Goal: Information Seeking & Learning: Learn about a topic

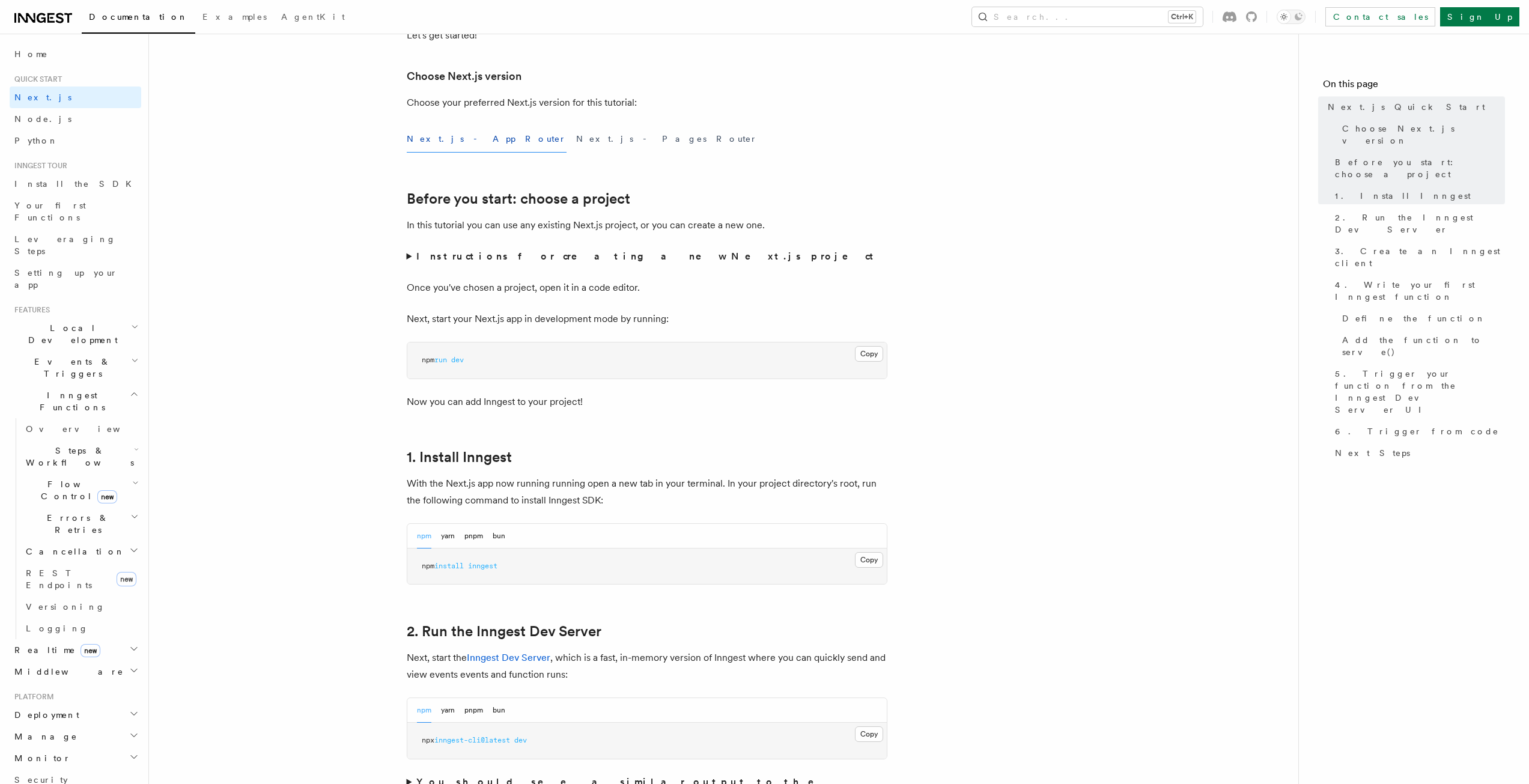
scroll to position [360, 0]
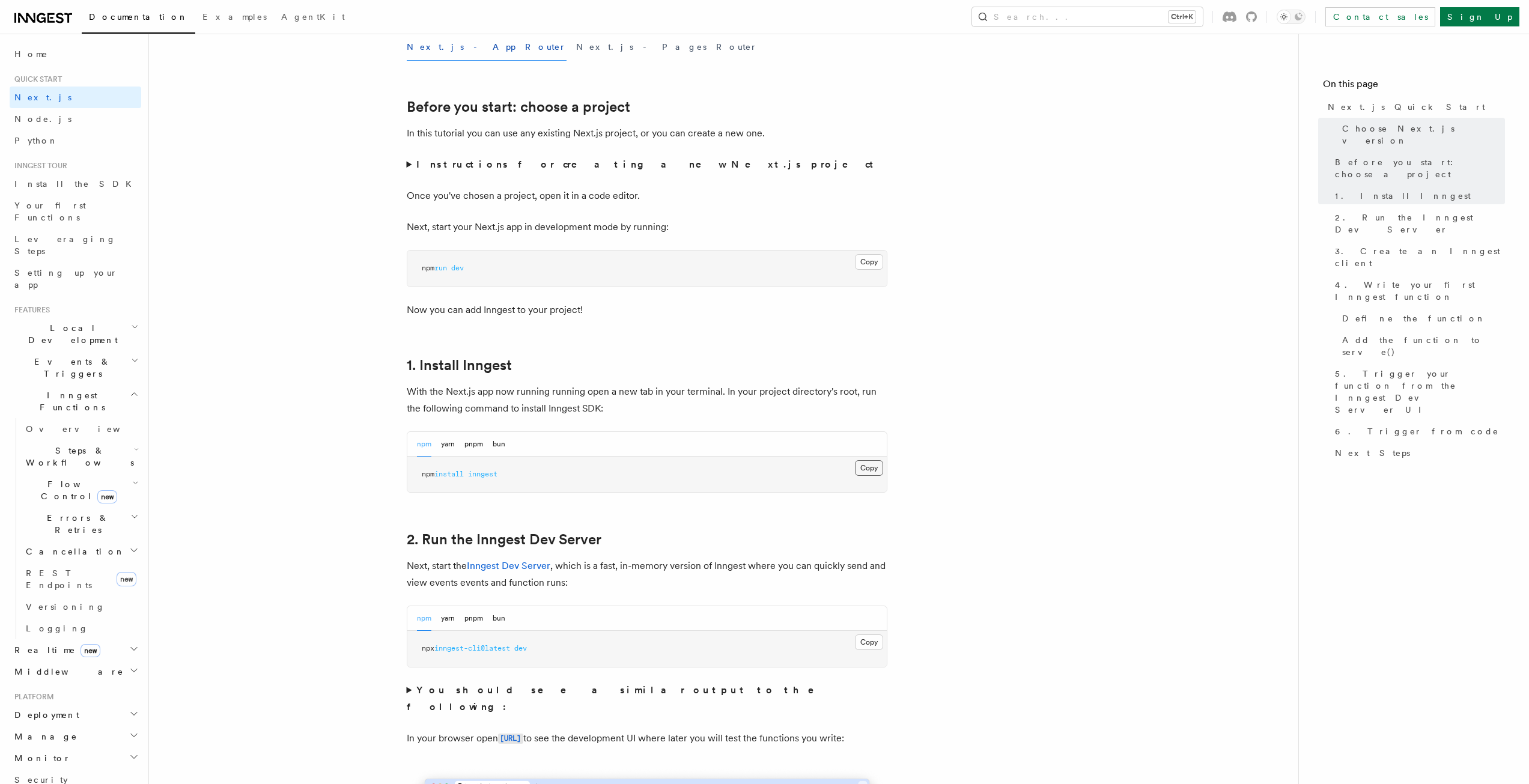
click at [871, 467] on button "Copy Copied" at bounding box center [869, 467] width 28 height 16
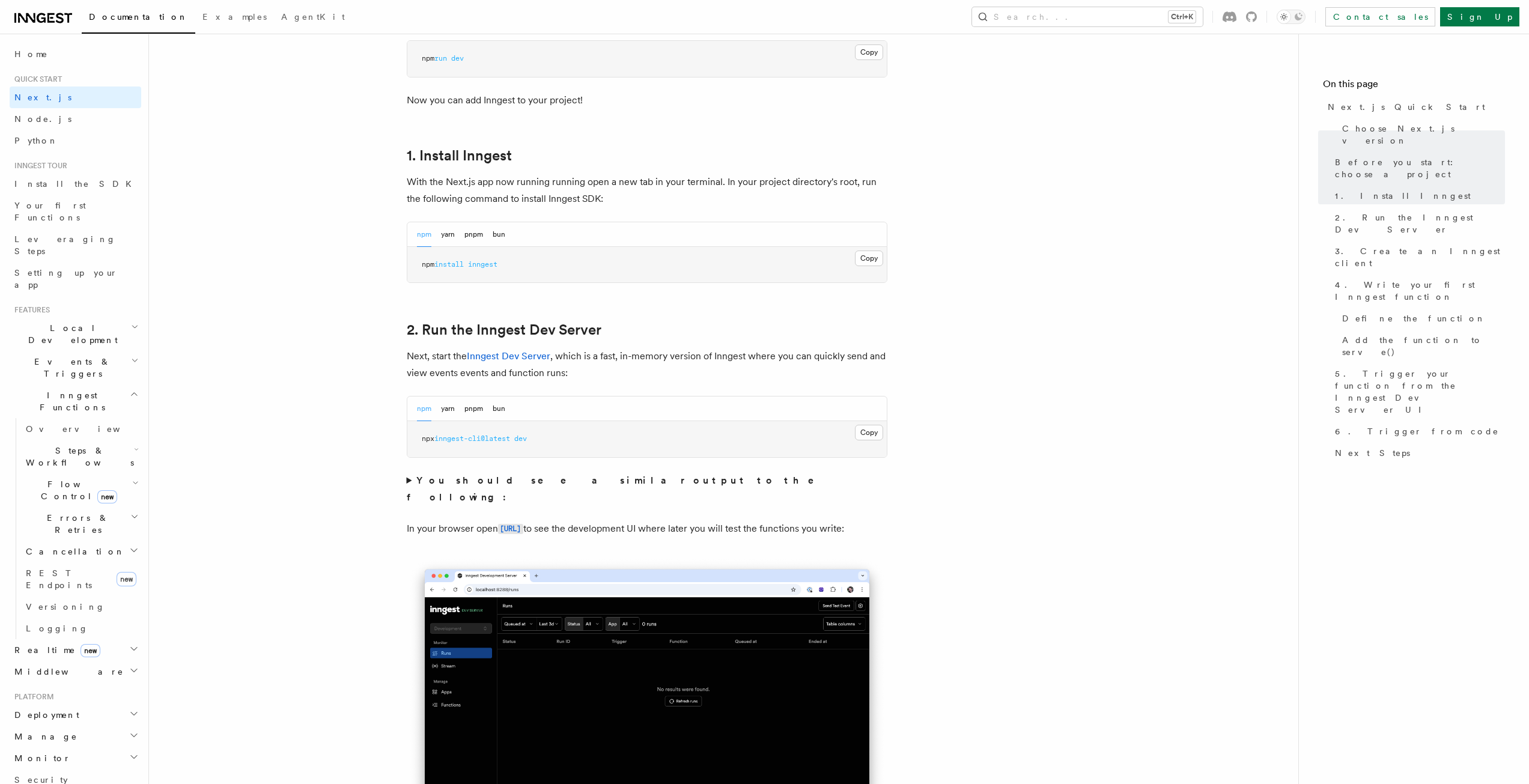
scroll to position [600, 0]
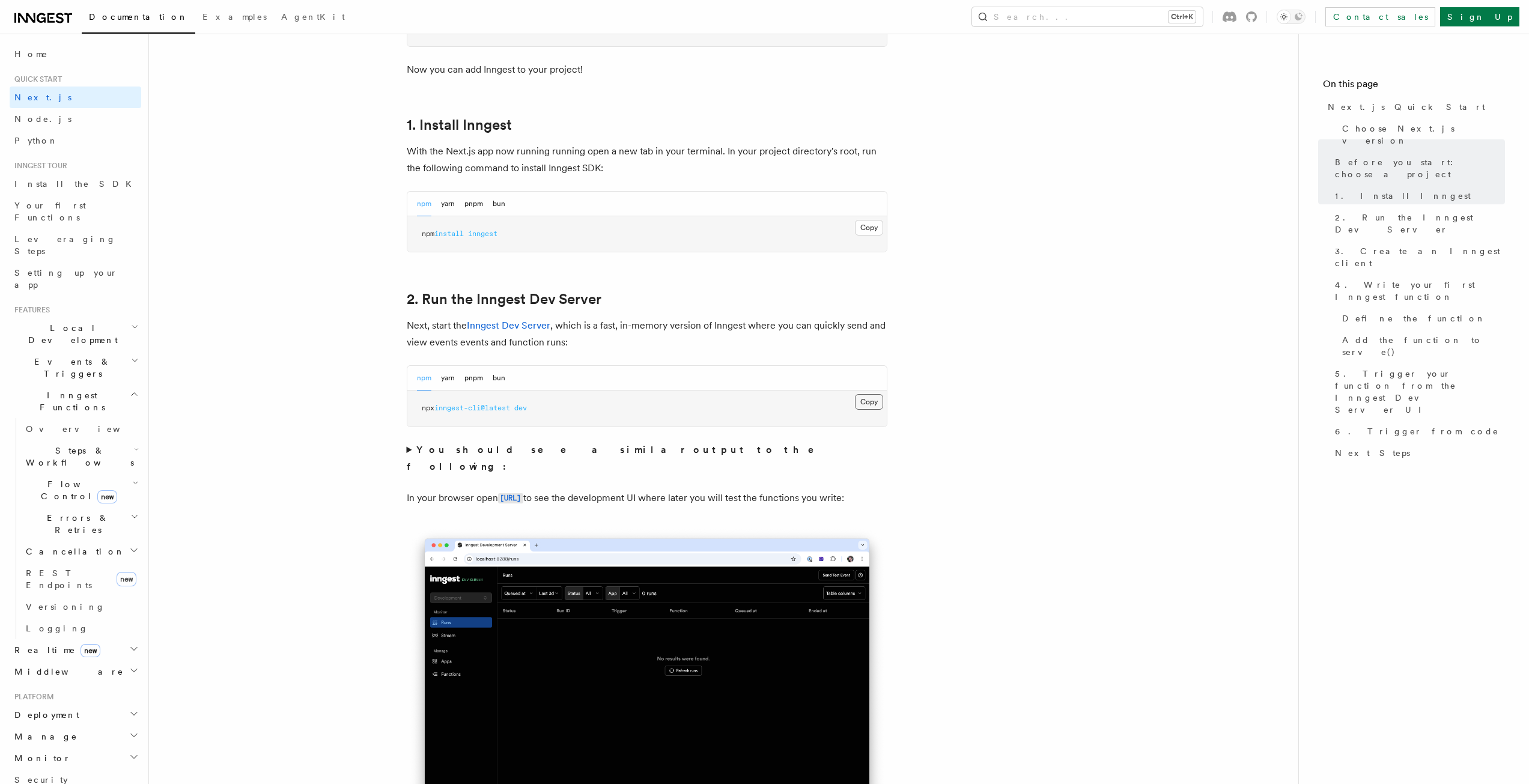
click at [878, 399] on button "Copy Copied" at bounding box center [869, 402] width 28 height 16
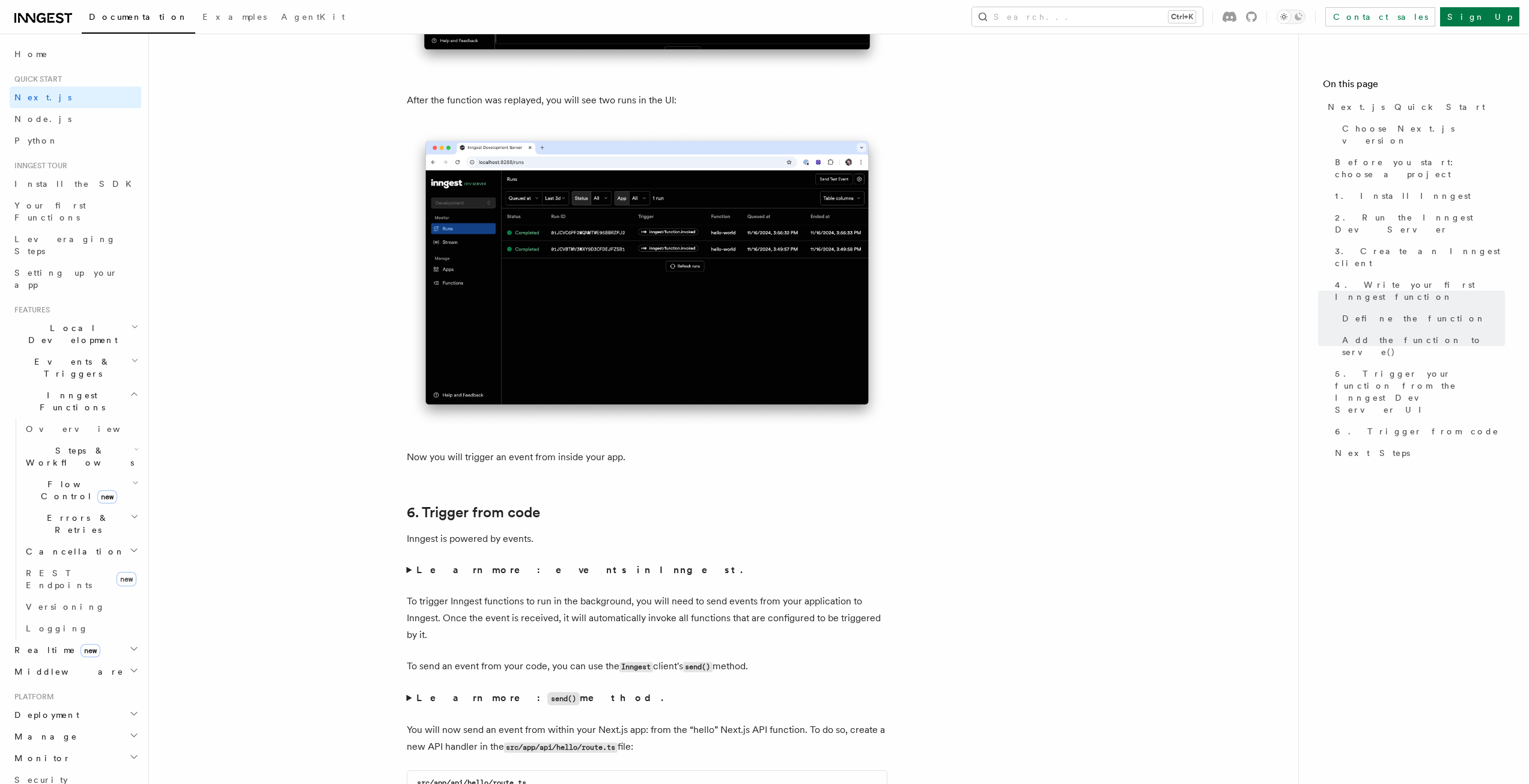
scroll to position [5706, 0]
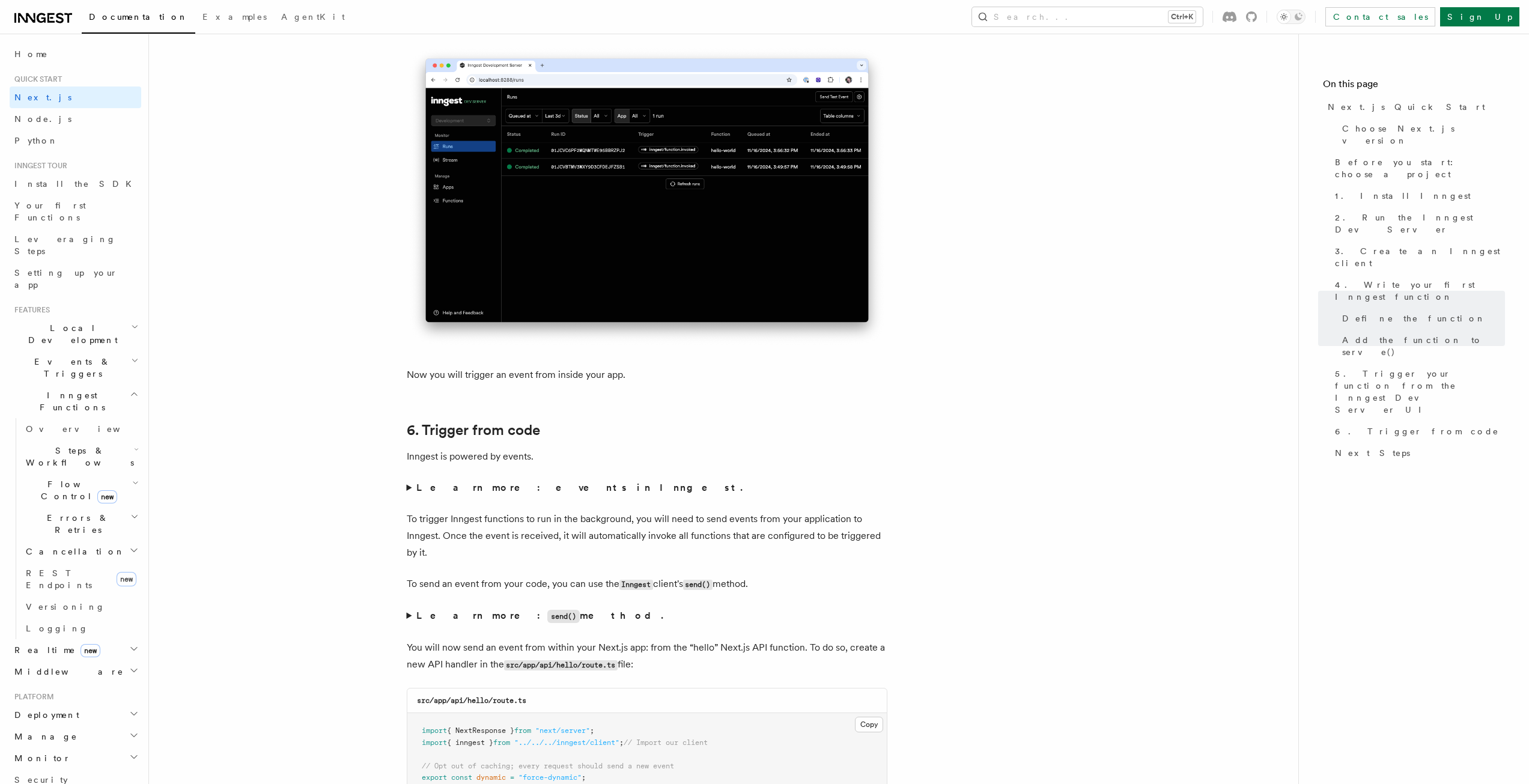
click at [412, 487] on summary "Learn more: events in Inngest." at bounding box center [647, 488] width 481 height 17
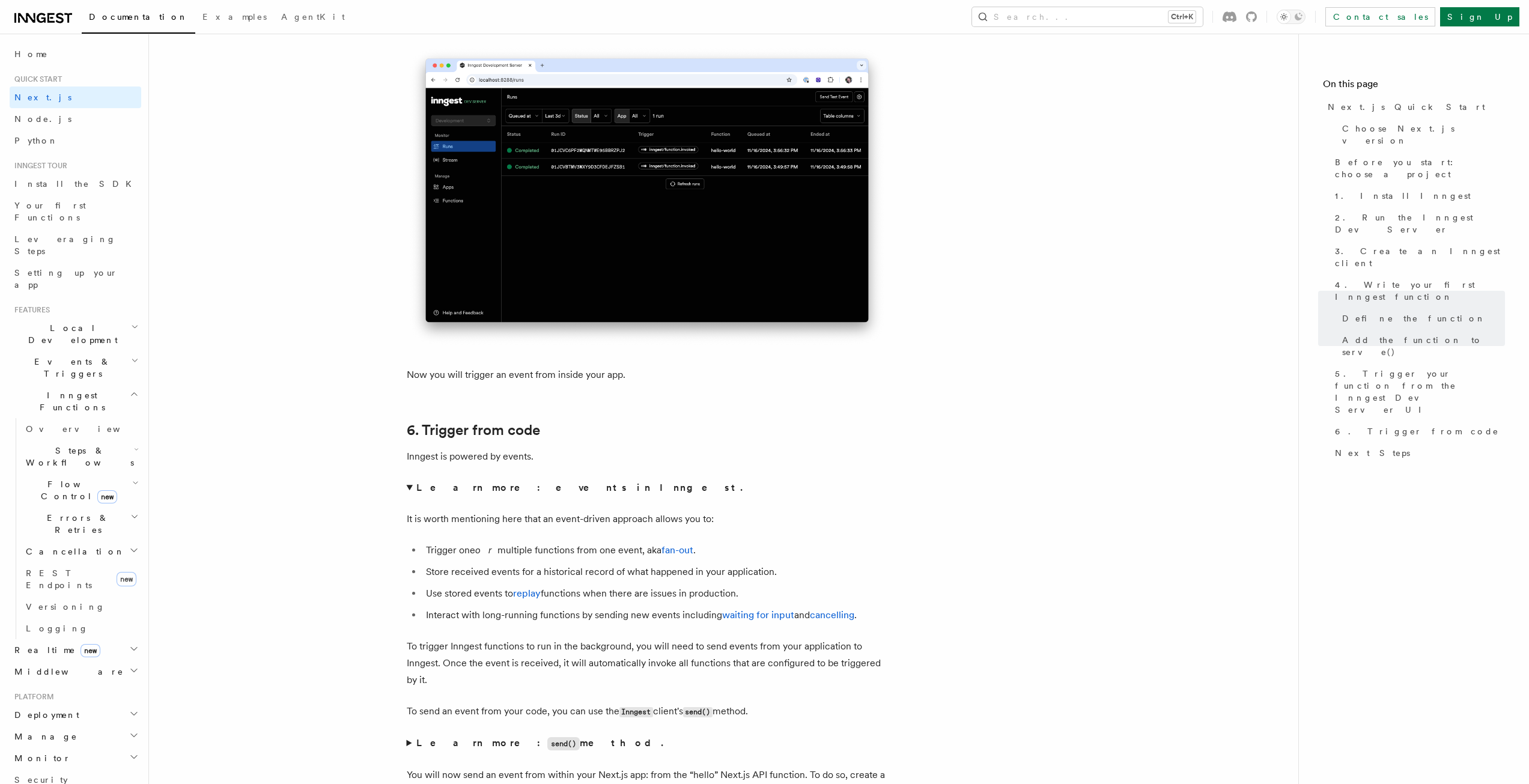
click at [410, 486] on summary "Learn more: events in Inngest." at bounding box center [647, 488] width 481 height 17
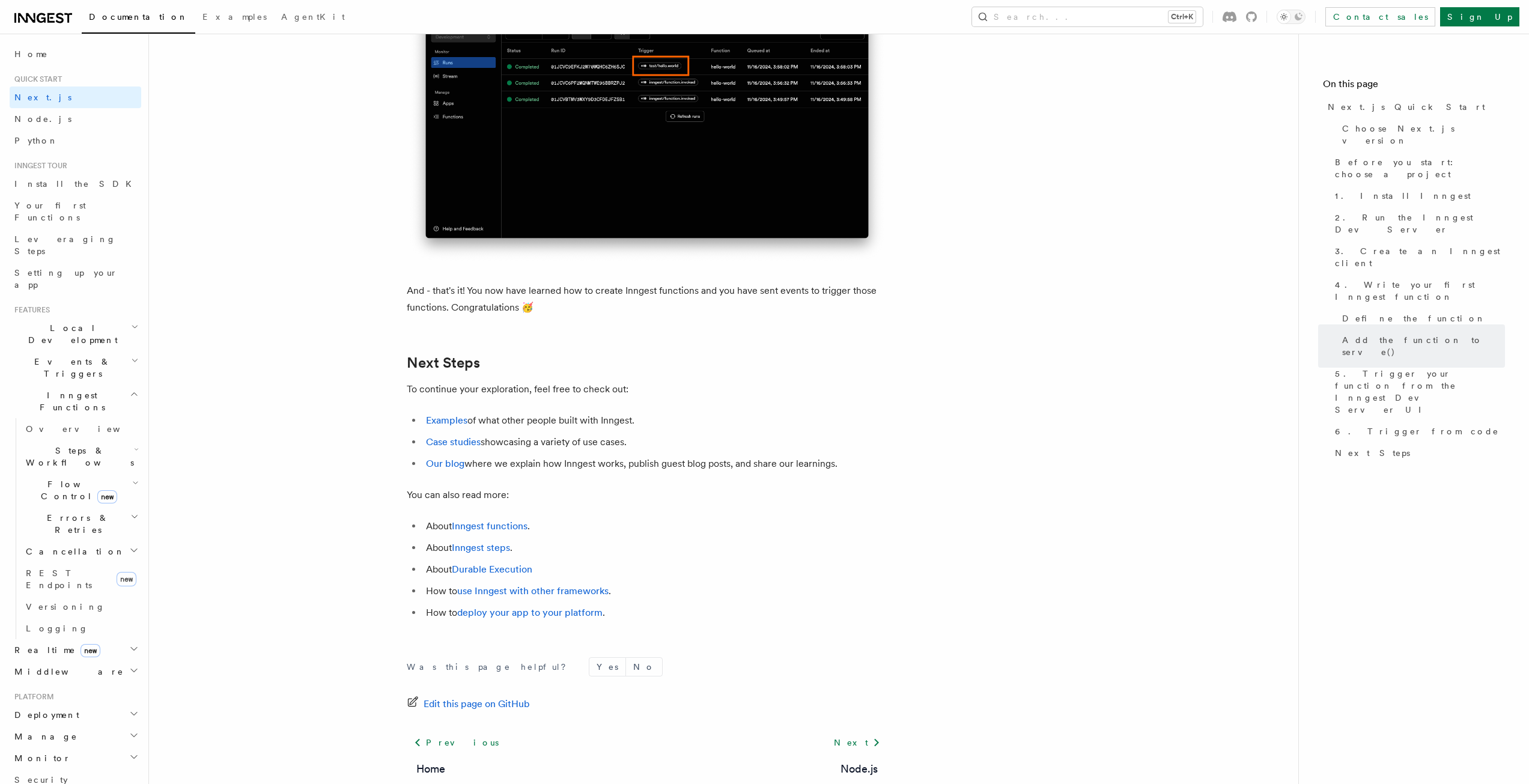
scroll to position [7306, 0]
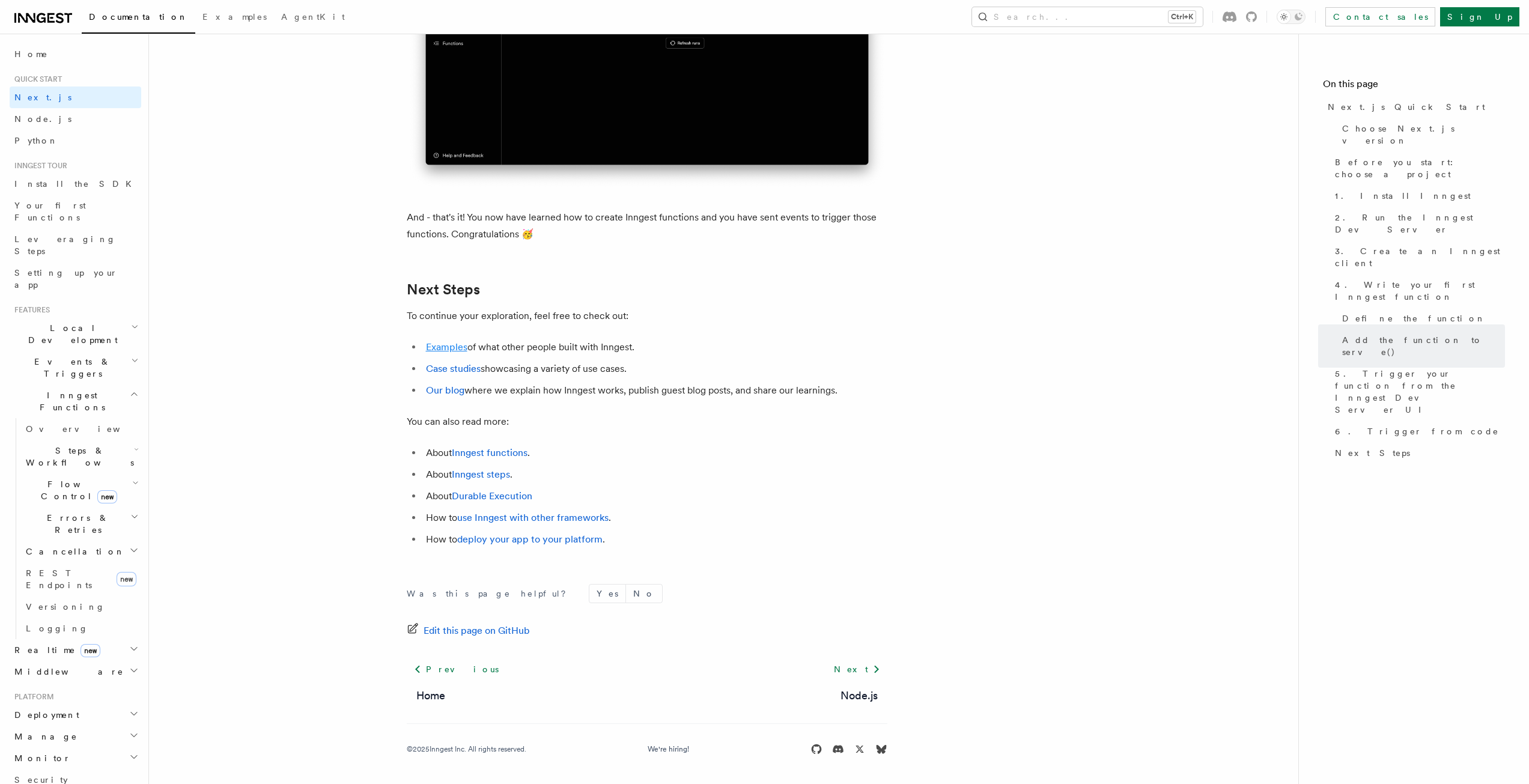
drag, startPoint x: 446, startPoint y: 340, endPoint x: 431, endPoint y: 349, distance: 17.5
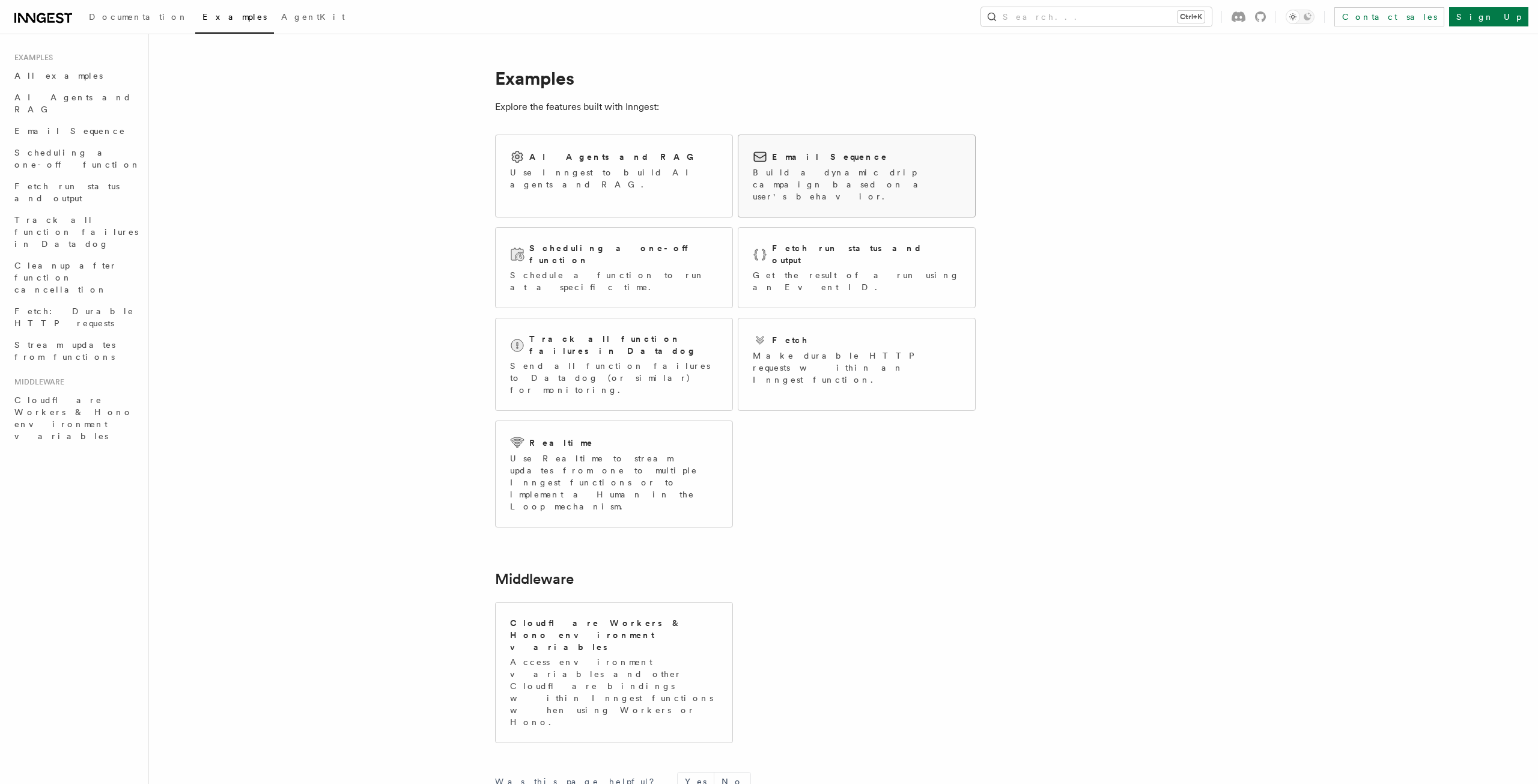
click at [836, 184] on p "Build a dynamic drip campaign based on a user's behavior." at bounding box center [856, 184] width 208 height 36
click at [633, 269] on p "Schedule a function to run at a specific time." at bounding box center [613, 281] width 208 height 24
click at [655, 192] on div "AI Agents and RAG Use Inngest to build AI agents and RAG." at bounding box center [614, 170] width 237 height 69
click at [555, 162] on h2 "AI Agents and RAG" at bounding box center [614, 156] width 170 height 12
click at [907, 153] on div "Email Sequence" at bounding box center [856, 156] width 208 height 15
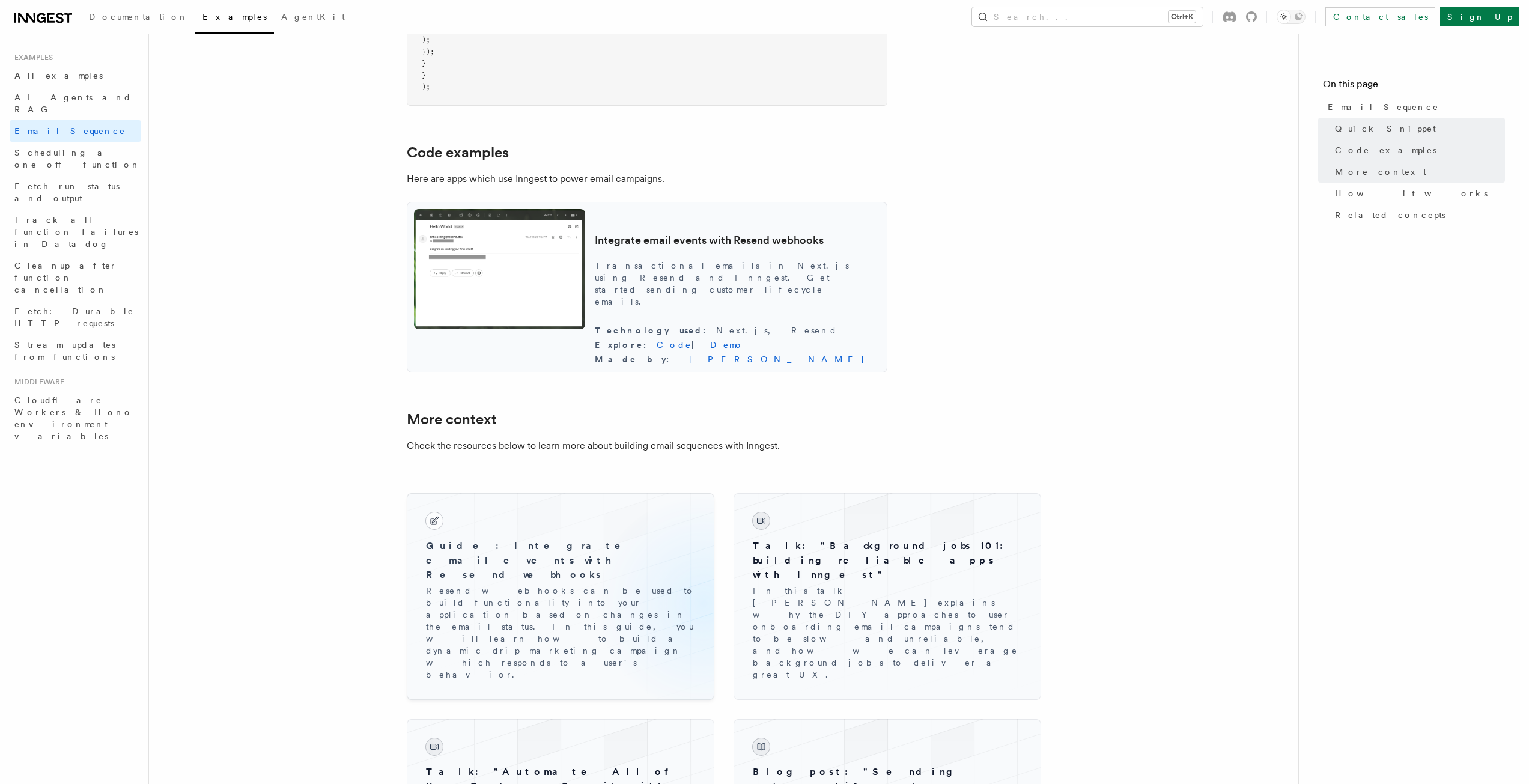
scroll to position [1081, 0]
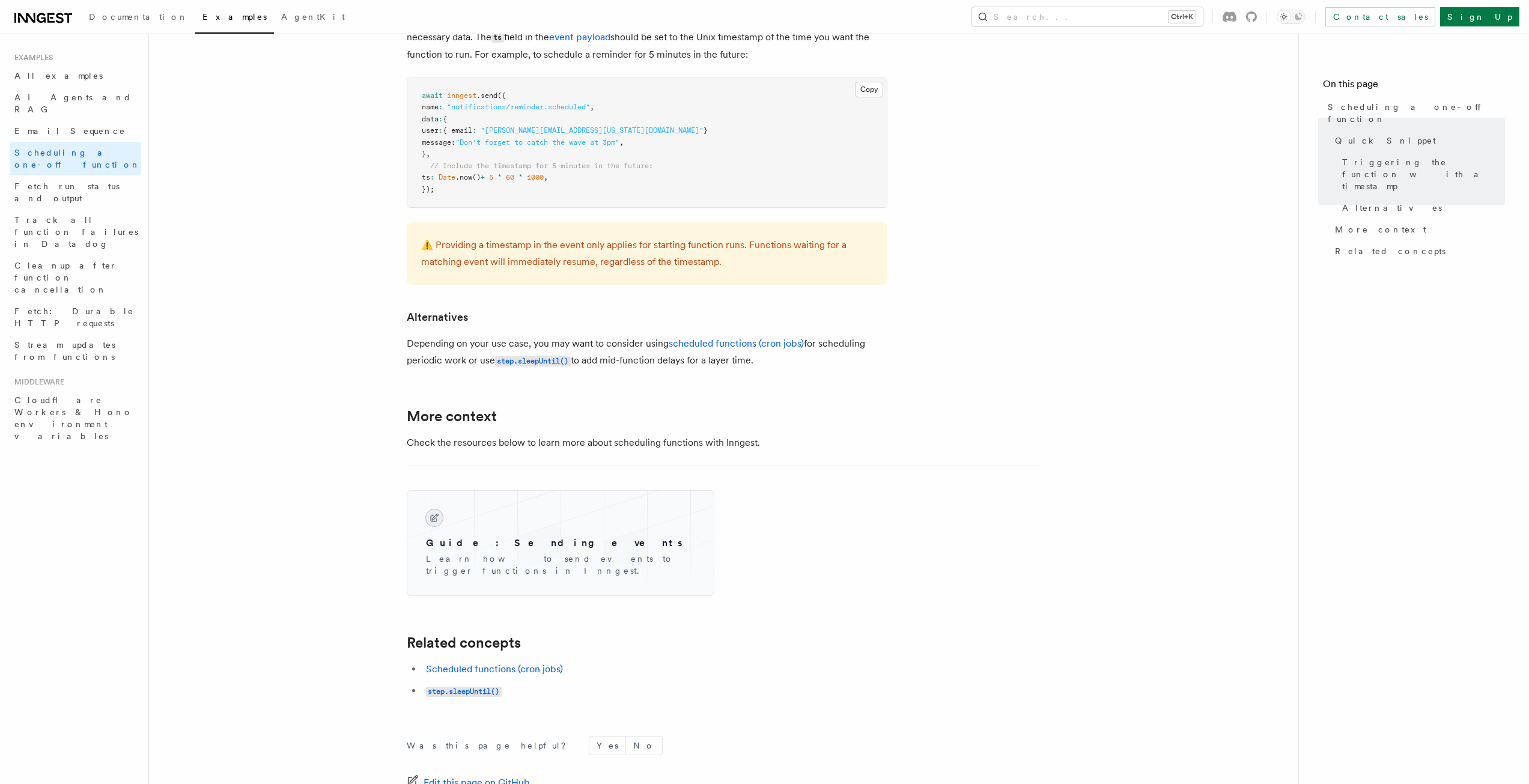
scroll to position [600, 0]
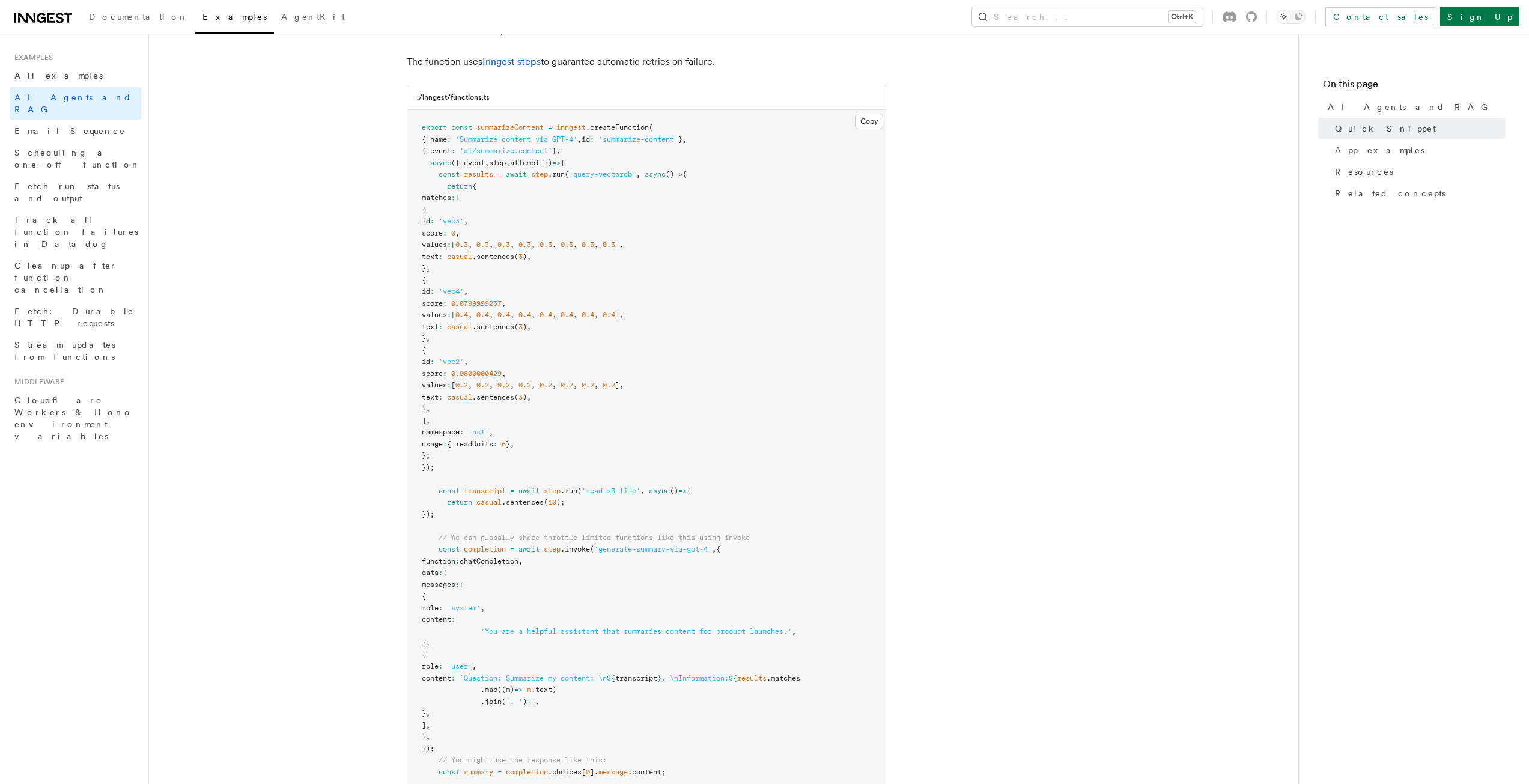
scroll to position [240, 0]
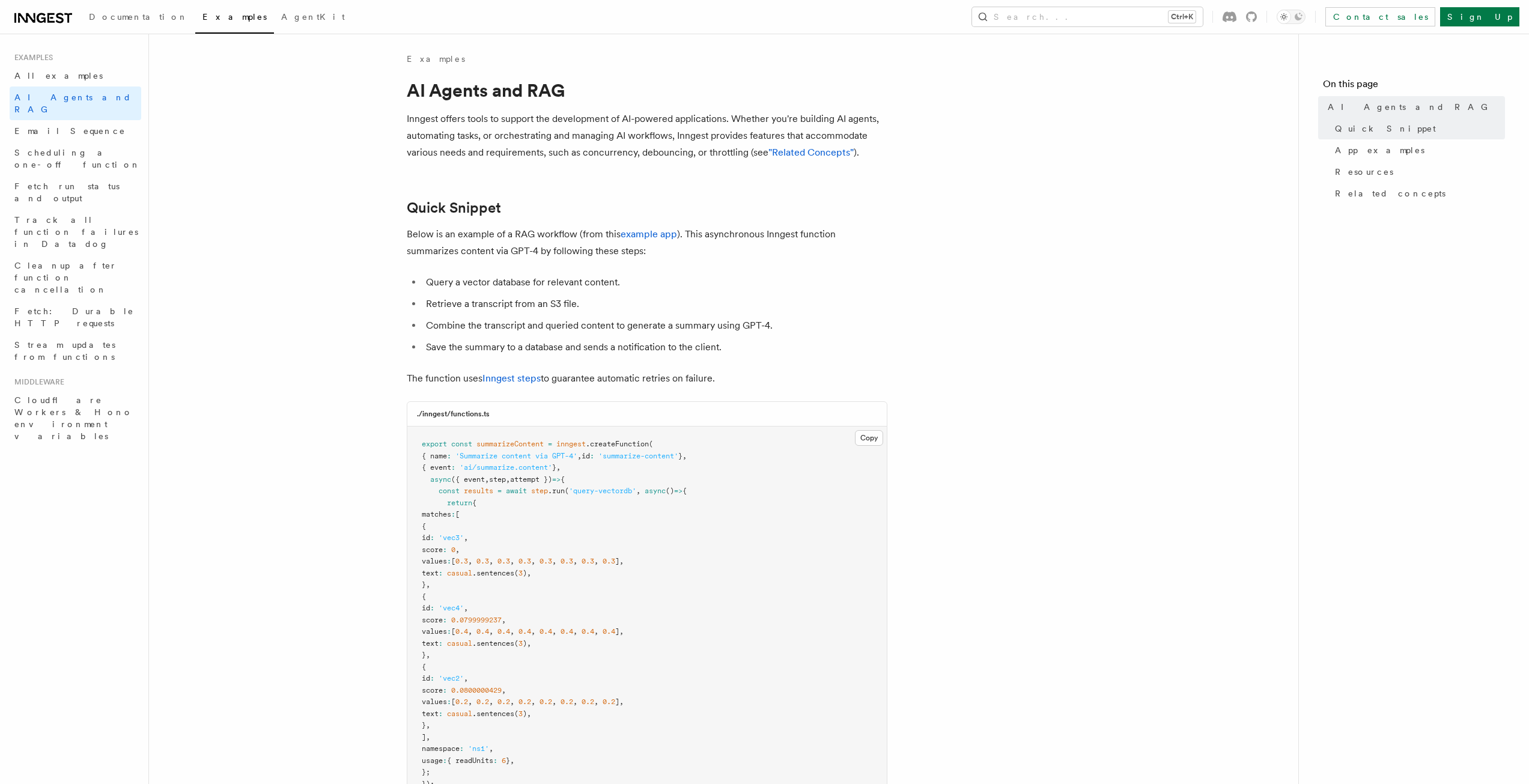
drag, startPoint x: 624, startPoint y: 275, endPoint x: 632, endPoint y: 272, distance: 8.5
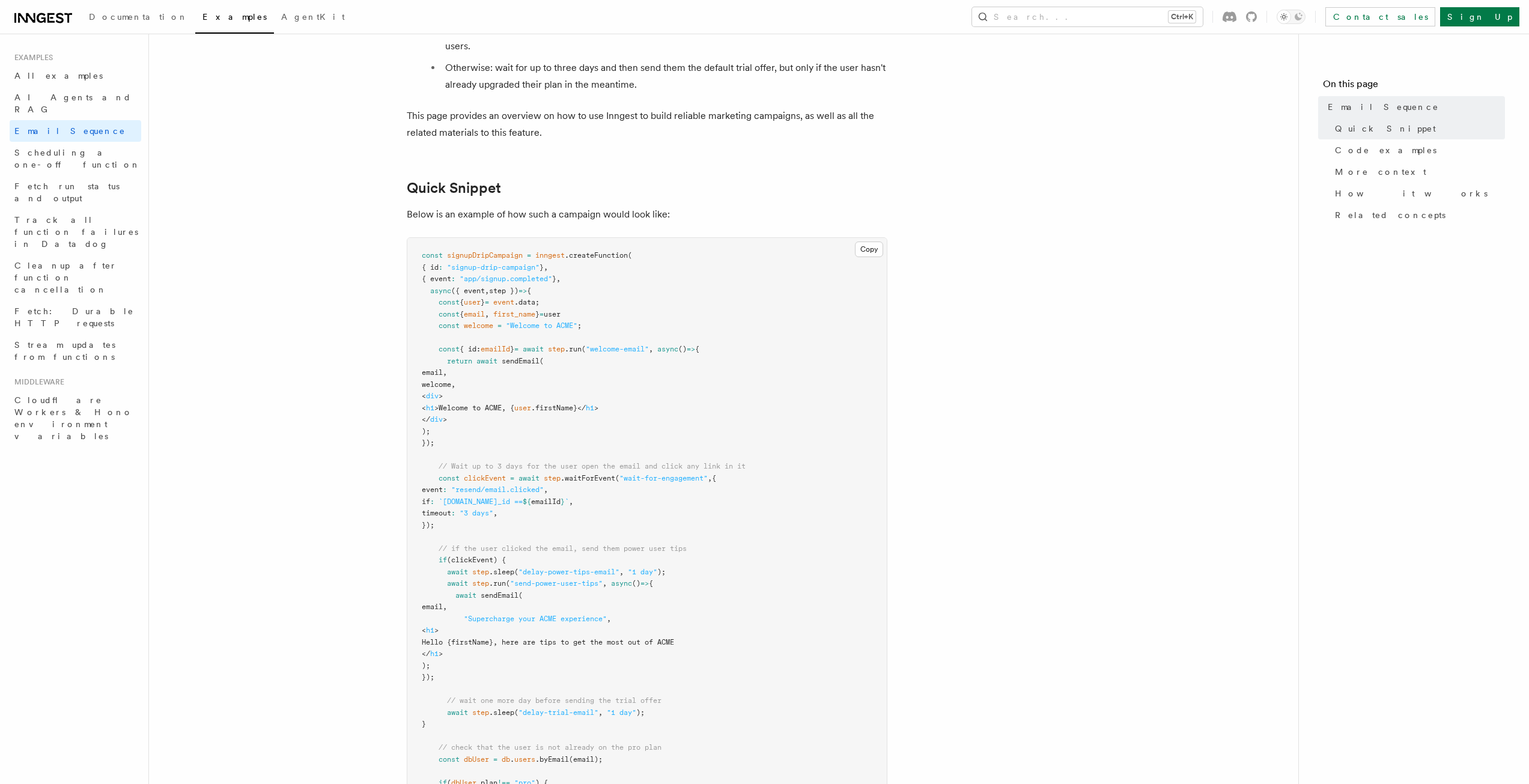
scroll to position [180, 0]
click at [491, 255] on span "signupDripCampaign" at bounding box center [485, 250] width 76 height 8
click at [570, 253] on span ".createFunction" at bounding box center [596, 250] width 63 height 8
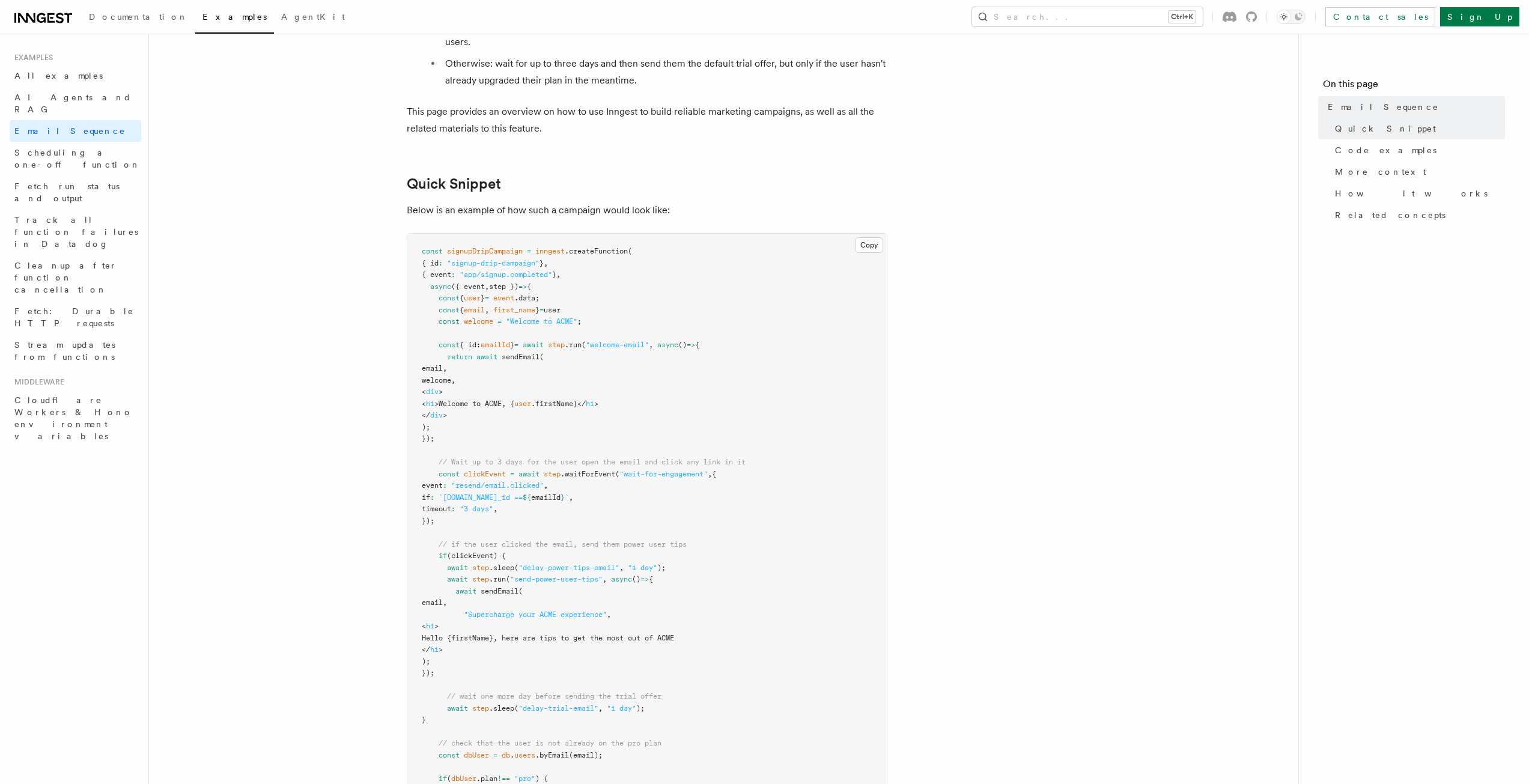
click at [608, 254] on span ".createFunction" at bounding box center [596, 250] width 63 height 8
click at [533, 279] on pre "const signupDripCampaign = inngest .createFunction ( { id : "signup-drip-campai…" at bounding box center [647, 591] width 480 height 715
click at [514, 336] on pre "const signupDripCampaign = inngest .createFunction ( { id : "signup-drip-campai…" at bounding box center [647, 591] width 480 height 715
